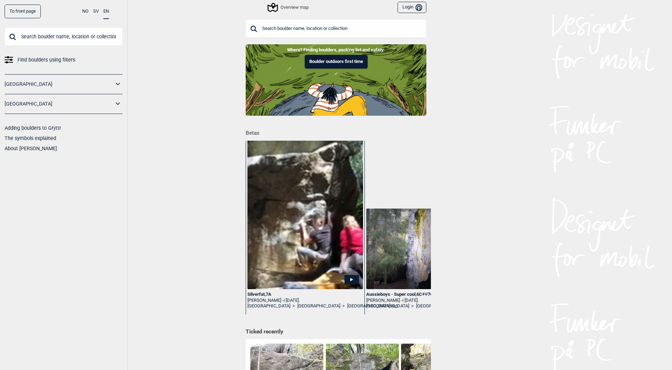
click at [294, 4] on div "Overview map" at bounding box center [289, 7] width 40 height 8
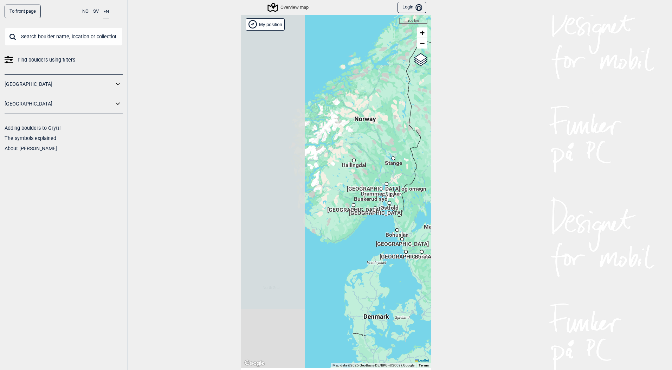
drag, startPoint x: 284, startPoint y: 184, endPoint x: 374, endPoint y: 191, distance: 90.7
click at [374, 191] on div "Hallingdal Stange [GEOGRAPHIC_DATA] syd [GEOGRAPHIC_DATA] og omegn [GEOGRAPHIC_…" at bounding box center [336, 191] width 190 height 353
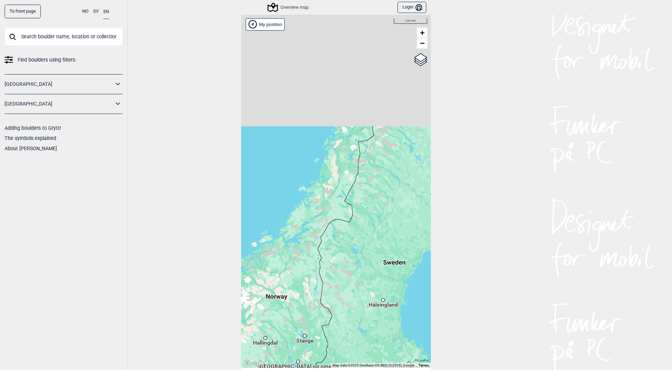
drag, startPoint x: 401, startPoint y: 91, endPoint x: 289, endPoint y: 269, distance: 210.5
click at [289, 269] on div "Hallingdal Stange [GEOGRAPHIC_DATA] syd [GEOGRAPHIC_DATA] og omegn [GEOGRAPHIC_…" at bounding box center [336, 191] width 190 height 353
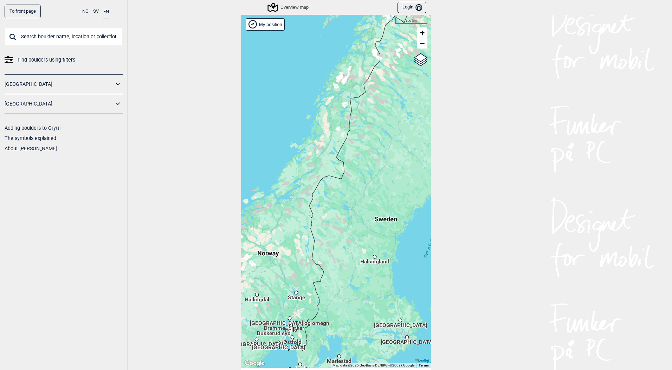
drag, startPoint x: 338, startPoint y: 128, endPoint x: 326, endPoint y: 298, distance: 171.3
click at [326, 298] on div "Hallingdal Stange [GEOGRAPHIC_DATA] syd [GEOGRAPHIC_DATA] og omegn [GEOGRAPHIC_…" at bounding box center [336, 191] width 190 height 353
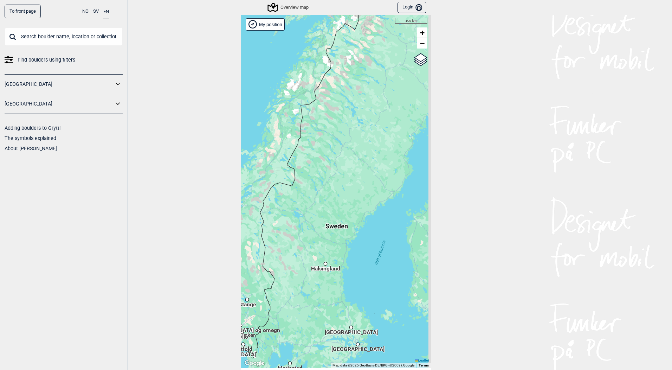
drag, startPoint x: 380, startPoint y: 37, endPoint x: 299, endPoint y: 307, distance: 282.6
click at [299, 307] on div "Hallingdal Stange [GEOGRAPHIC_DATA] syd [GEOGRAPHIC_DATA] og omegn [GEOGRAPHIC_…" at bounding box center [336, 191] width 190 height 353
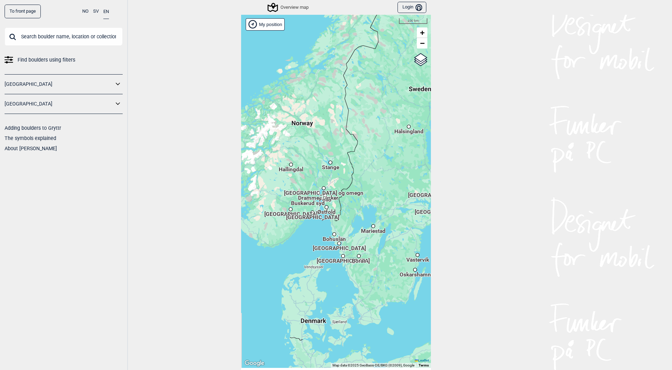
drag, startPoint x: 335, startPoint y: 122, endPoint x: 378, endPoint y: 121, distance: 42.5
click at [378, 121] on div "Hallingdal Stange [GEOGRAPHIC_DATA] syd [GEOGRAPHIC_DATA] og omegn [GEOGRAPHIC_…" at bounding box center [336, 191] width 190 height 353
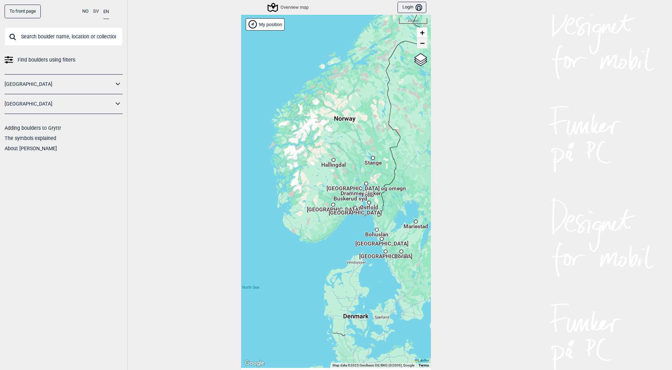
click at [420, 46] on span "−" at bounding box center [422, 43] width 5 height 9
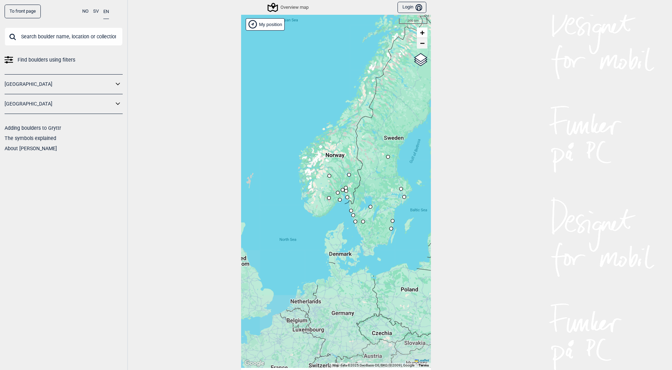
click at [420, 46] on span "−" at bounding box center [422, 43] width 5 height 9
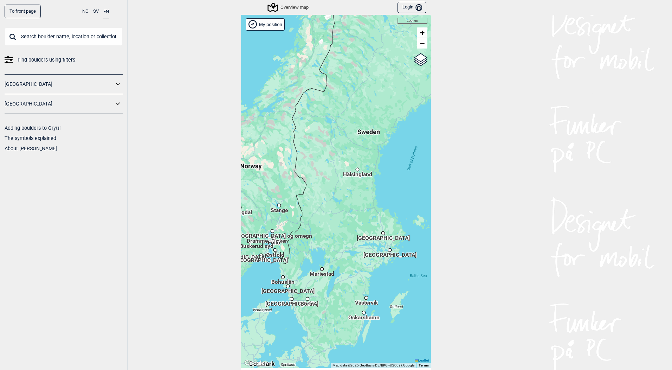
drag, startPoint x: 343, startPoint y: 128, endPoint x: 284, endPoint y: 355, distance: 234.7
click at [284, 355] on div "Hallingdal [GEOGRAPHIC_DATA] [GEOGRAPHIC_DATA] syd [GEOGRAPHIC_DATA] og omegn […" at bounding box center [336, 191] width 190 height 353
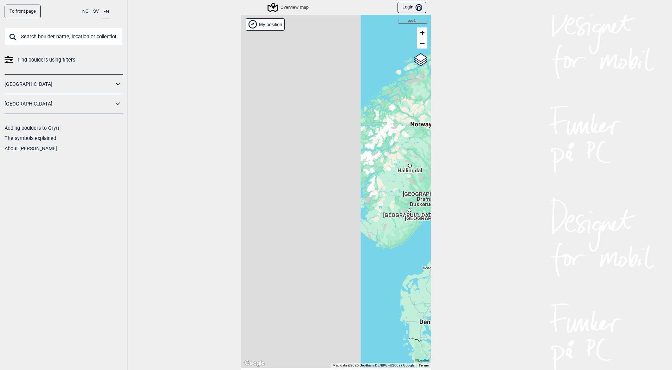
drag, startPoint x: 276, startPoint y: 172, endPoint x: 445, endPoint y: 179, distance: 169.9
click at [445, 179] on div "To front page NO SV EN Find boulders using filters [GEOGRAPHIC_DATA] [GEOGRAPHI…" at bounding box center [336, 185] width 672 height 370
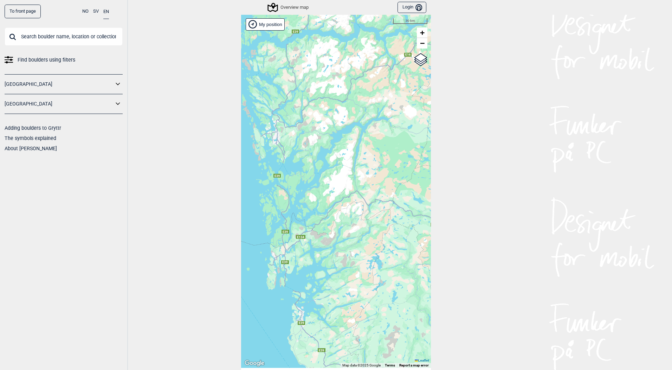
drag, startPoint x: 294, startPoint y: 165, endPoint x: 368, endPoint y: 162, distance: 73.5
click at [368, 162] on div "Hallingdal Stange [GEOGRAPHIC_DATA] syd [GEOGRAPHIC_DATA] og omegn [GEOGRAPHIC_…" at bounding box center [336, 191] width 190 height 353
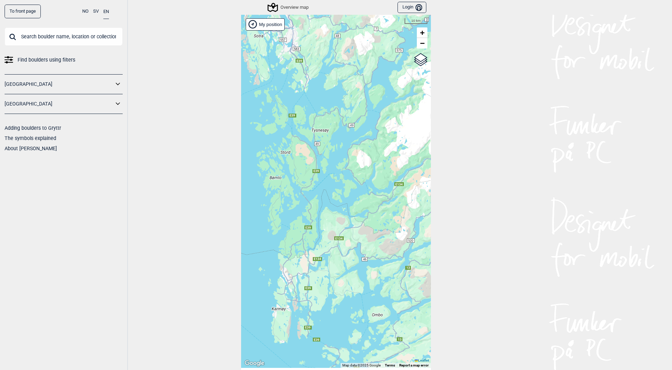
drag, startPoint x: 327, startPoint y: 248, endPoint x: 363, endPoint y: 275, distance: 44.5
click at [363, 275] on div "Hallingdal Stange [GEOGRAPHIC_DATA] syd [GEOGRAPHIC_DATA] og omegn [GEOGRAPHIC_…" at bounding box center [336, 191] width 190 height 353
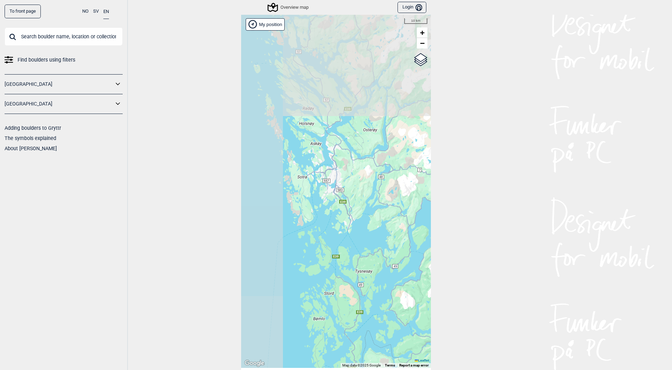
drag, startPoint x: 309, startPoint y: 116, endPoint x: 355, endPoint y: 240, distance: 132.7
click at [355, 240] on div "Hallingdal Stange [GEOGRAPHIC_DATA] syd [GEOGRAPHIC_DATA] og omegn [GEOGRAPHIC_…" at bounding box center [336, 191] width 190 height 353
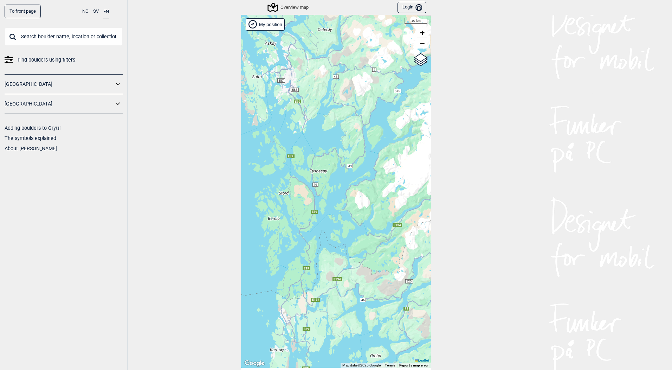
drag, startPoint x: 355, startPoint y: 240, endPoint x: 310, endPoint y: 137, distance: 112.2
click at [310, 138] on div "Hallingdal Stange [GEOGRAPHIC_DATA] syd [GEOGRAPHIC_DATA] og omegn [GEOGRAPHIC_…" at bounding box center [336, 191] width 190 height 353
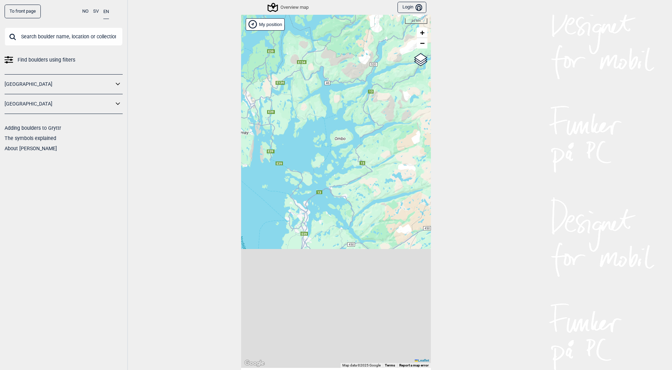
drag, startPoint x: 358, startPoint y: 316, endPoint x: 323, endPoint y: 99, distance: 219.5
click at [323, 99] on div "Hallingdal Stange [GEOGRAPHIC_DATA] syd [GEOGRAPHIC_DATA] og omegn [GEOGRAPHIC_…" at bounding box center [336, 191] width 190 height 353
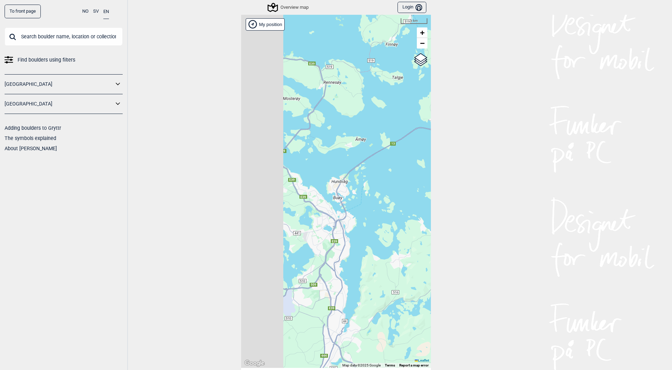
drag, startPoint x: 298, startPoint y: 129, endPoint x: 348, endPoint y: 215, distance: 99.7
click at [348, 215] on div "Hallingdal Stange [GEOGRAPHIC_DATA] syd [GEOGRAPHIC_DATA] og omegn [GEOGRAPHIC_…" at bounding box center [336, 191] width 190 height 353
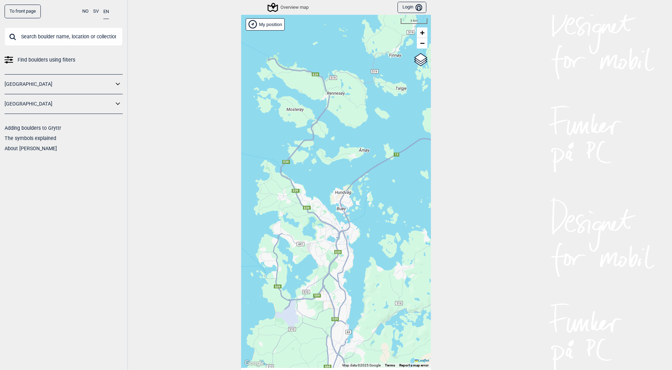
click at [71, 87] on link "[GEOGRAPHIC_DATA]" at bounding box center [59, 84] width 109 height 10
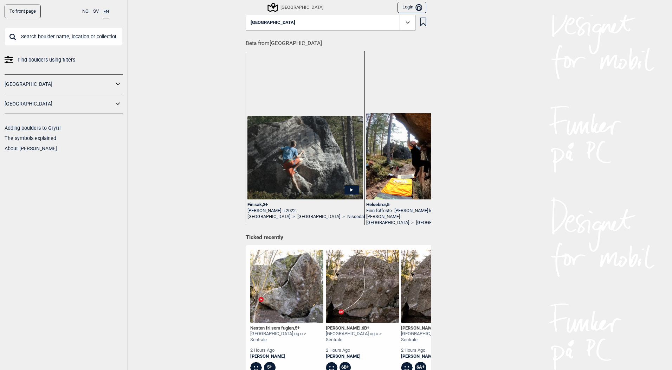
click at [292, 23] on button "[GEOGRAPHIC_DATA]" at bounding box center [331, 23] width 170 height 16
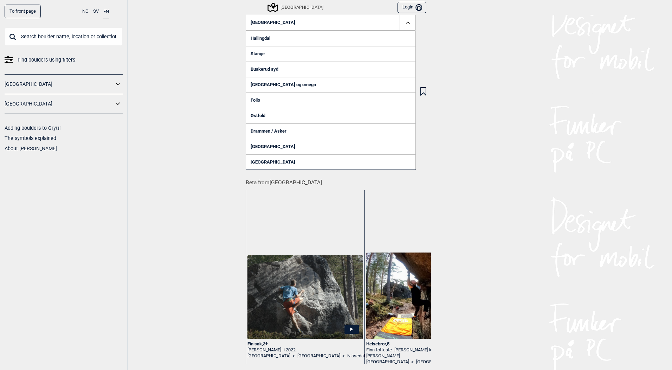
click at [199, 115] on div "To front page NO SV EN Find boulders using filters [GEOGRAPHIC_DATA] [GEOGRAPHI…" at bounding box center [336, 185] width 672 height 370
